Goal: Use online tool/utility: Utilize a website feature to perform a specific function

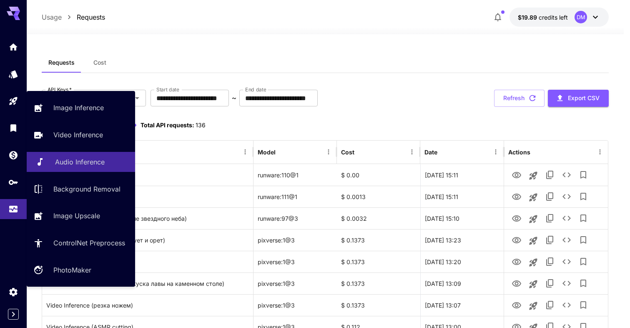
click at [77, 160] on p "Audio Inference" at bounding box center [80, 162] width 50 height 10
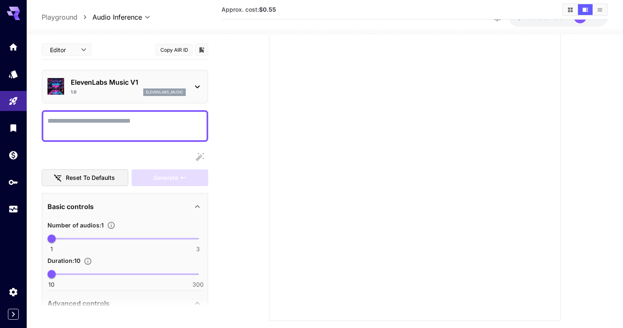
scroll to position [76, 0]
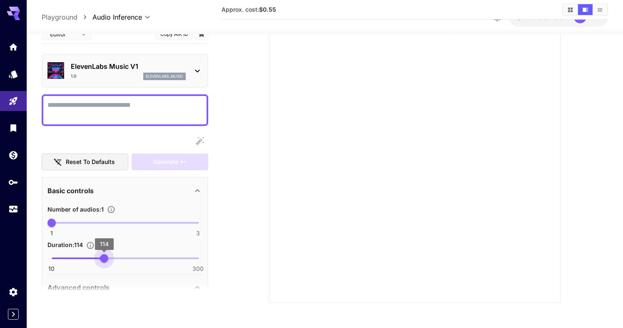
drag, startPoint x: 51, startPoint y: 260, endPoint x: 104, endPoint y: 262, distance: 53.4
click at [104, 262] on span "114" at bounding box center [104, 258] width 8 height 8
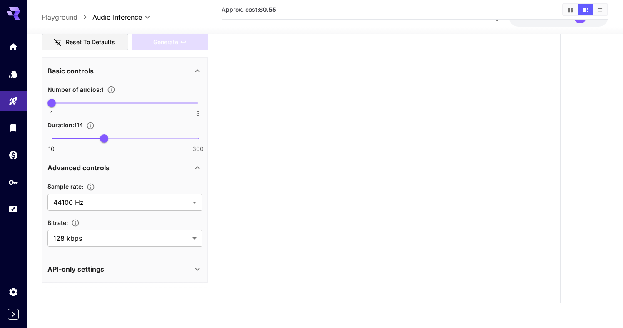
click at [155, 264] on div "API-only settings" at bounding box center [120, 269] width 145 height 10
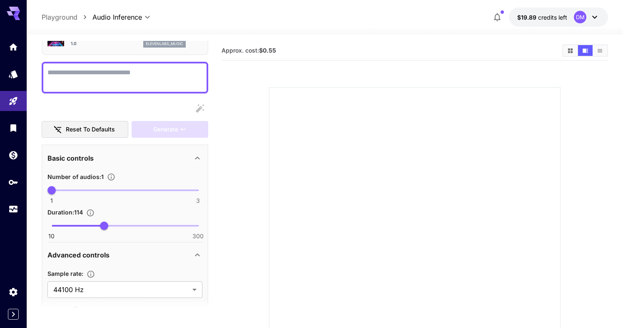
scroll to position [68, 0]
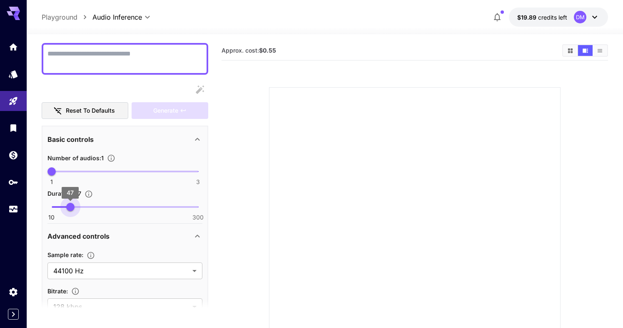
drag, startPoint x: 105, startPoint y: 207, endPoint x: 68, endPoint y: 207, distance: 37.1
click at [68, 207] on span "47" at bounding box center [70, 207] width 8 height 8
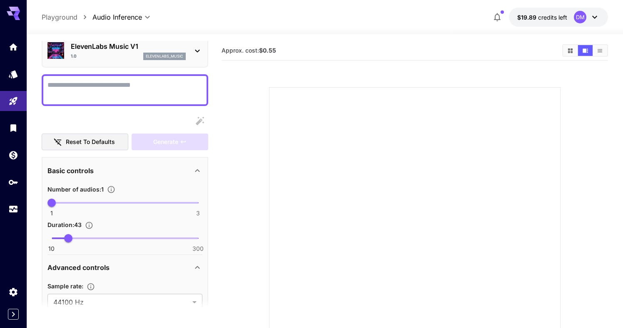
scroll to position [0, 0]
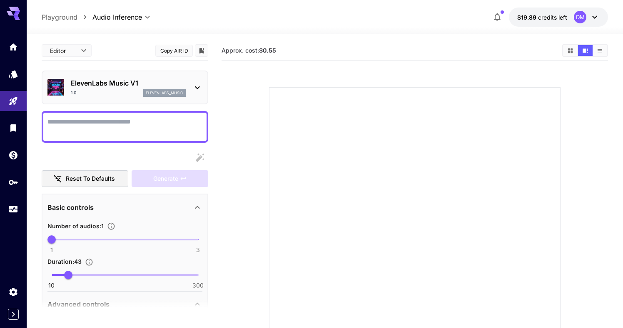
click at [303, 19] on div "**********" at bounding box center [325, 17] width 567 height 19
click at [336, 24] on div at bounding box center [325, 29] width 597 height 10
type input "**"
drag, startPoint x: 68, startPoint y: 272, endPoint x: 42, endPoint y: 274, distance: 26.3
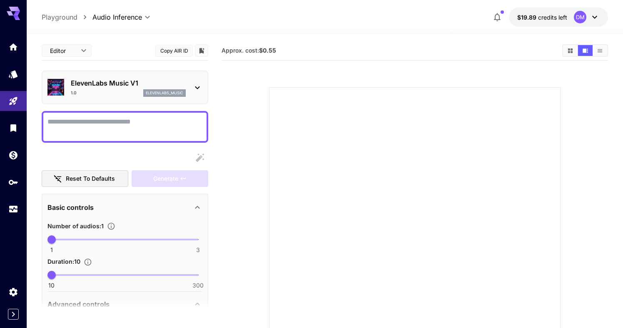
click at [76, 125] on textarea "Display cost in response" at bounding box center [125, 127] width 155 height 20
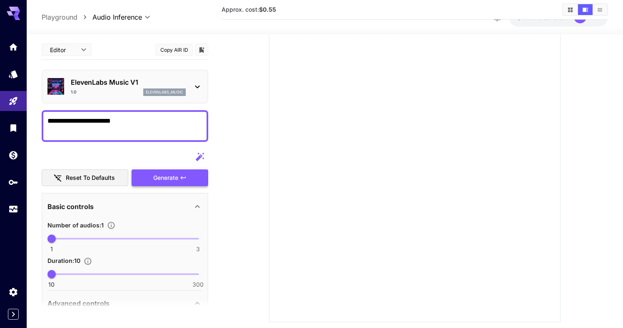
type textarea "**********"
click at [161, 177] on div "Generate" at bounding box center [170, 177] width 77 height 17
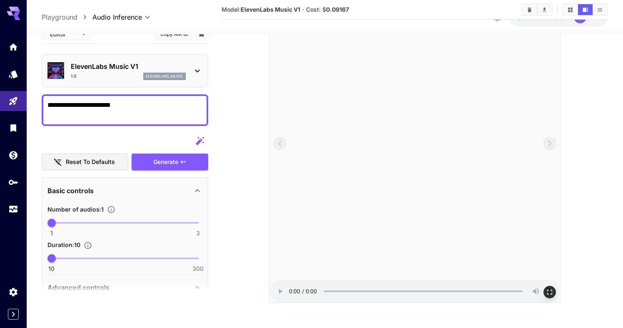
click at [278, 294] on audio at bounding box center [415, 156] width 291 height 291
click at [279, 294] on audio at bounding box center [415, 156] width 291 height 291
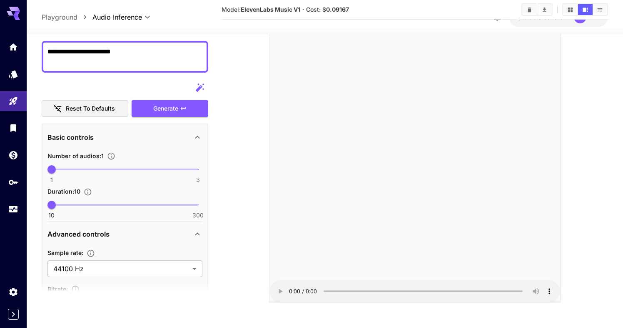
scroll to position [0, 0]
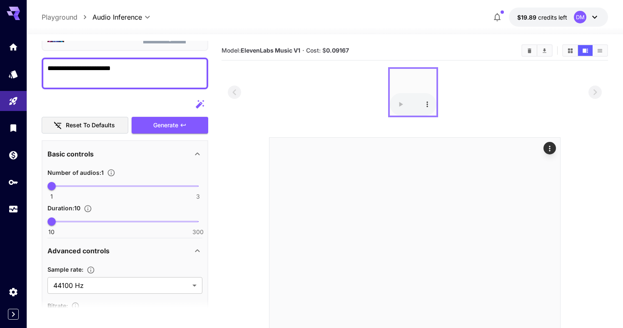
click at [399, 76] on audio at bounding box center [413, 92] width 47 height 47
click at [595, 18] on icon at bounding box center [595, 17] width 5 height 3
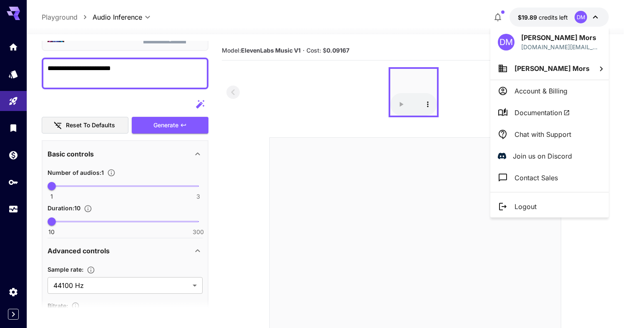
click at [12, 222] on div at bounding box center [315, 164] width 630 height 328
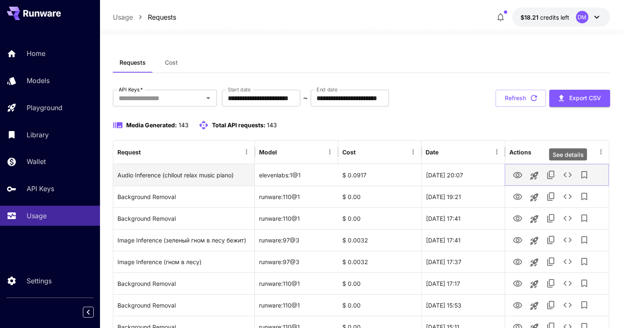
click at [569, 172] on icon "See details" at bounding box center [568, 175] width 10 height 10
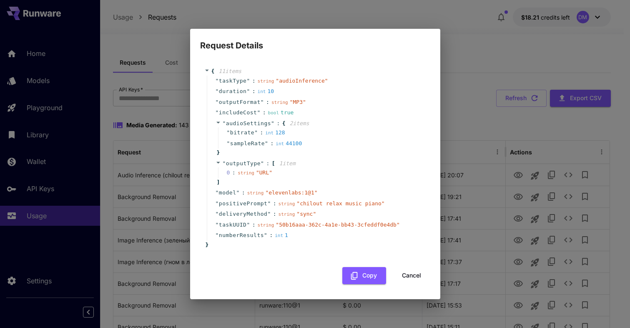
click at [410, 274] on button "Cancel" at bounding box center [412, 275] width 38 height 17
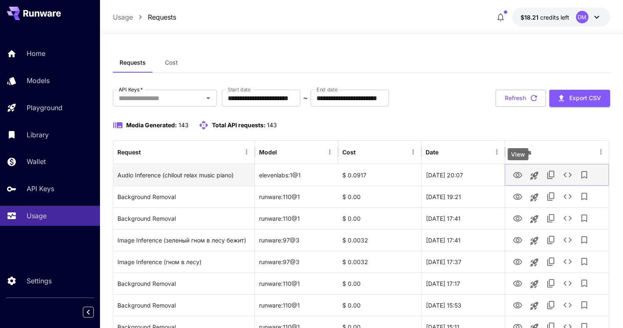
click at [518, 173] on icon "View" at bounding box center [518, 175] width 10 height 10
click at [569, 178] on icon "See details" at bounding box center [568, 175] width 10 height 10
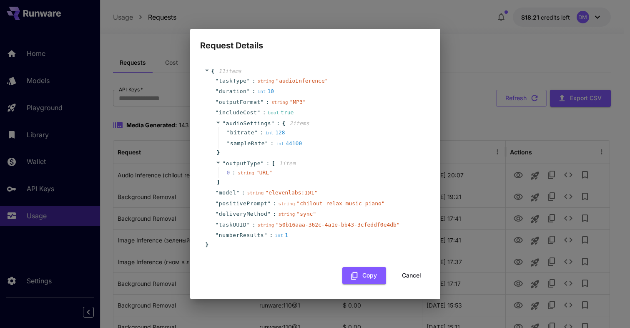
click at [408, 273] on button "Cancel" at bounding box center [412, 275] width 38 height 17
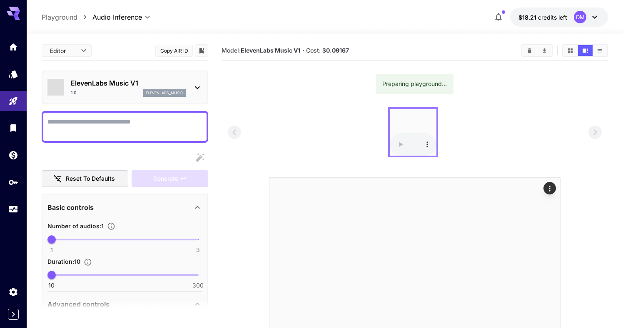
click at [398, 117] on div at bounding box center [413, 132] width 50 height 50
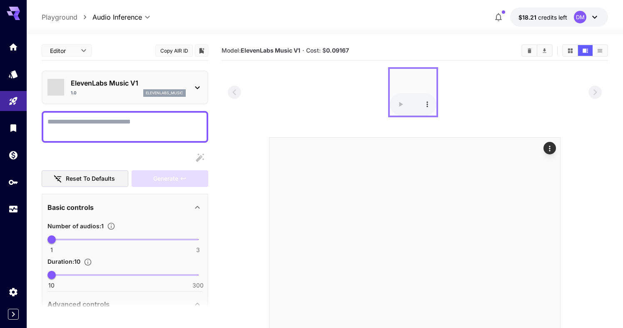
click at [399, 79] on audio at bounding box center [413, 92] width 47 height 47
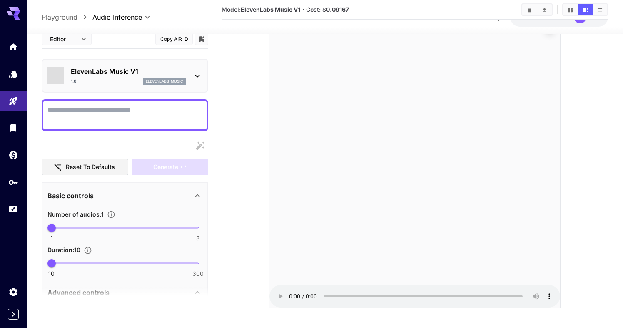
scroll to position [126, 0]
